Goal: Transaction & Acquisition: Purchase product/service

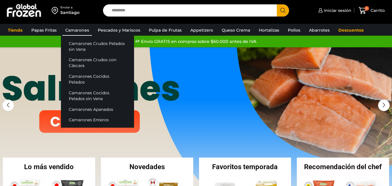
click at [74, 28] on link "Camarones" at bounding box center [77, 30] width 30 height 11
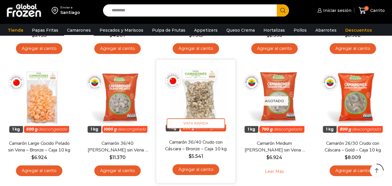
click at [194, 98] on img at bounding box center [196, 99] width 70 height 70
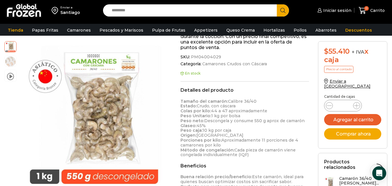
scroll to position [145, 0]
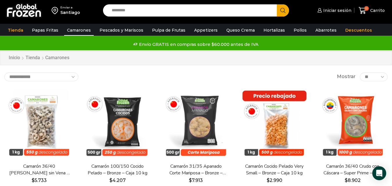
scroll to position [29, 0]
